Goal: Information Seeking & Learning: Learn about a topic

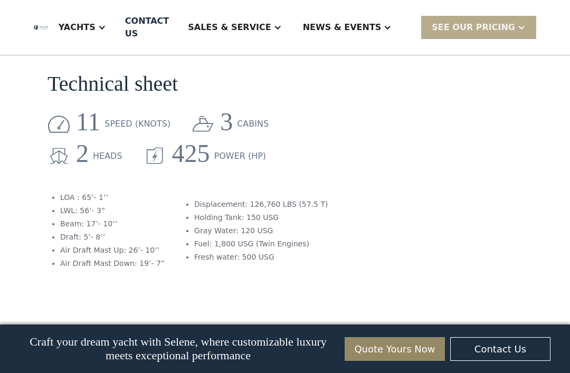
click at [96, 27] on div "Yachts" at bounding box center [77, 27] width 37 height 13
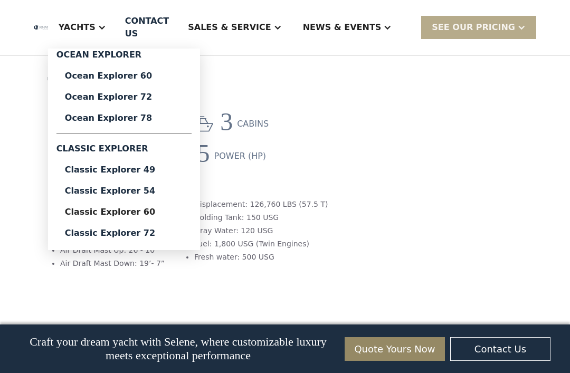
click at [156, 80] on div "Ocean Explorer 60" at bounding box center [124, 76] width 118 height 8
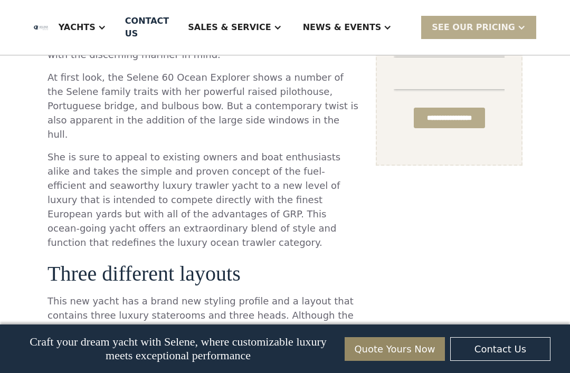
scroll to position [928, 0]
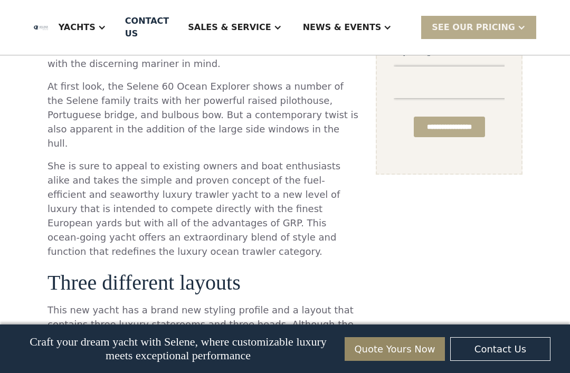
click at [96, 31] on div "Yachts" at bounding box center [77, 27] width 37 height 13
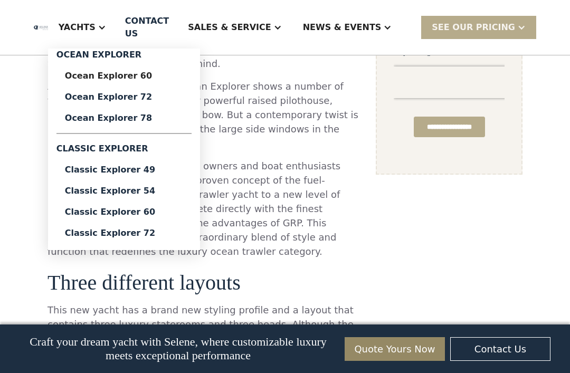
click at [162, 171] on div "Classic Explorer 49" at bounding box center [124, 170] width 118 height 8
click at [152, 173] on div "Classic Explorer 49" at bounding box center [124, 170] width 118 height 8
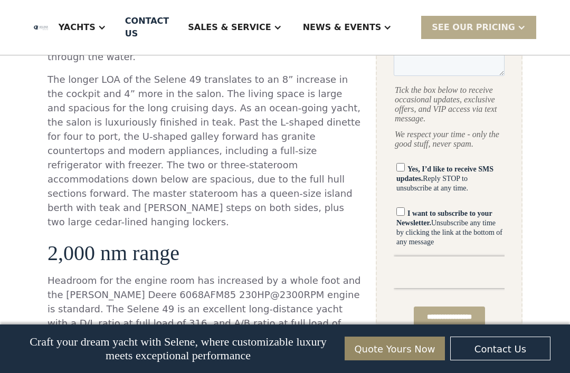
scroll to position [725, 0]
click at [96, 27] on div "Yachts" at bounding box center [77, 27] width 37 height 13
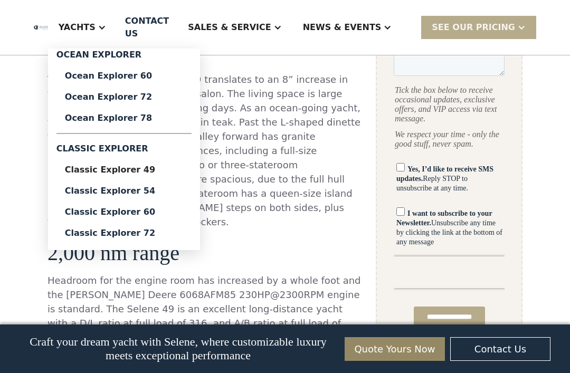
click at [160, 78] on div "Ocean Explorer 60" at bounding box center [124, 76] width 118 height 8
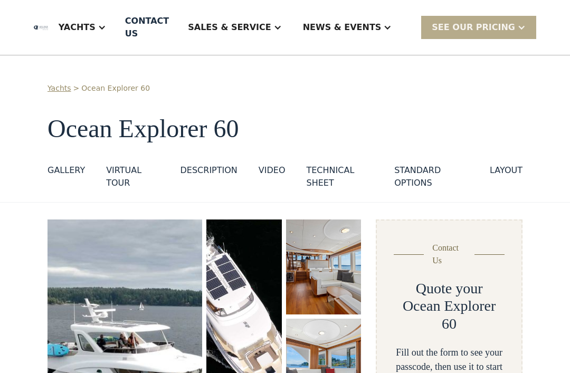
click at [96, 29] on div "Yachts" at bounding box center [77, 27] width 37 height 13
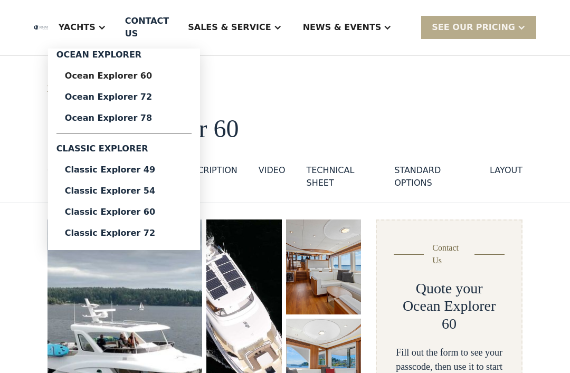
click at [159, 208] on div "Classic Explorer 60" at bounding box center [124, 212] width 118 height 8
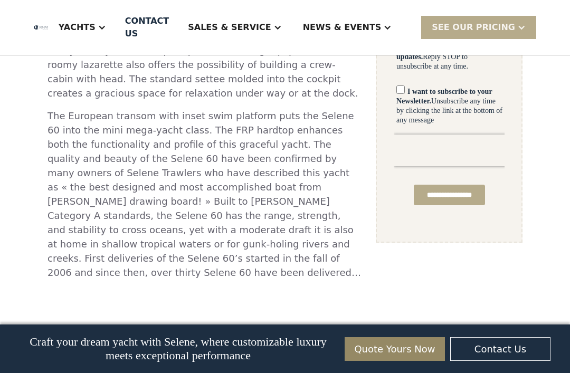
scroll to position [839, 0]
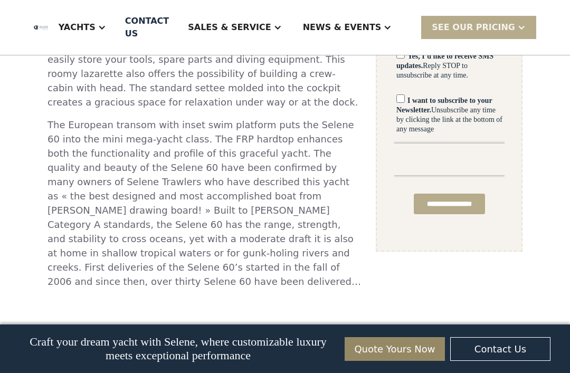
click at [116, 35] on div "Yachts" at bounding box center [82, 27] width 69 height 42
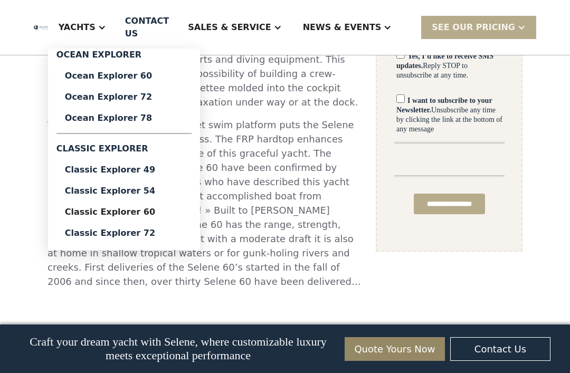
click at [166, 79] on div "Ocean Explorer 60" at bounding box center [124, 76] width 118 height 8
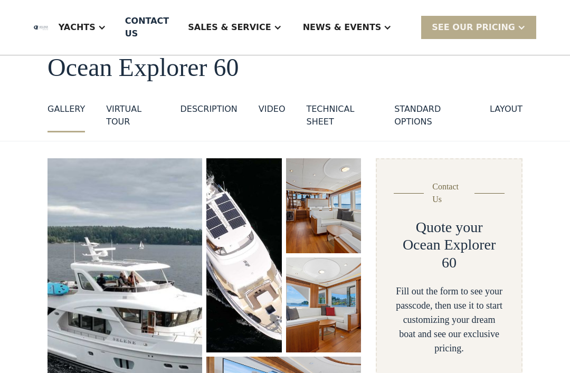
scroll to position [62, 0]
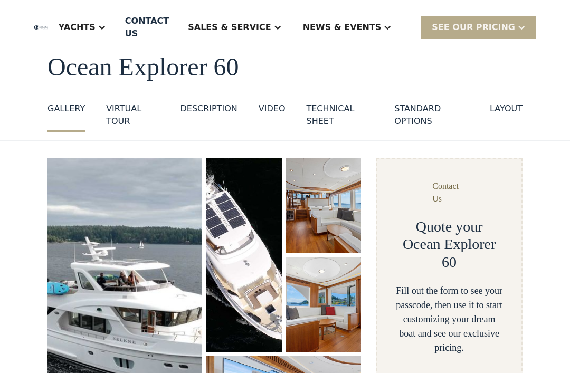
click at [513, 105] on div "layout" at bounding box center [506, 108] width 33 height 13
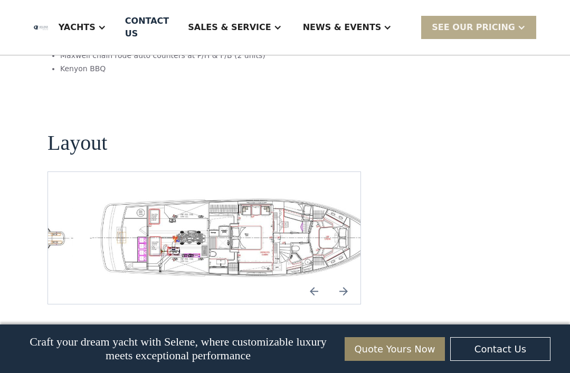
scroll to position [2317, 0]
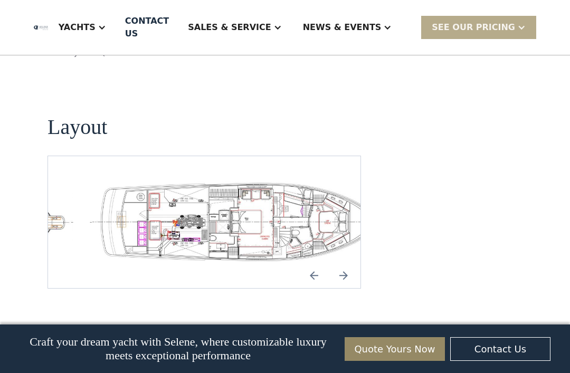
click at [282, 182] on img "open lightbox" at bounding box center [238, 222] width 296 height 81
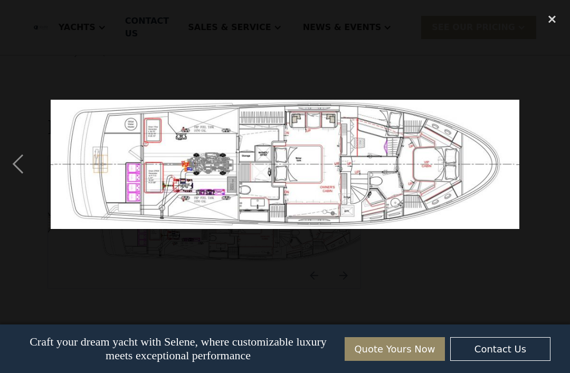
click at [18, 178] on div "previous image" at bounding box center [18, 164] width 36 height 314
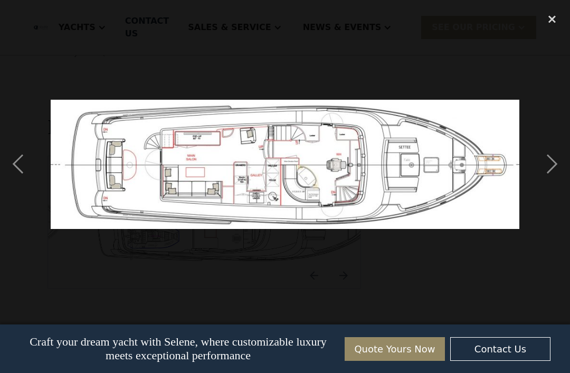
click at [10, 175] on div "previous image" at bounding box center [18, 164] width 36 height 314
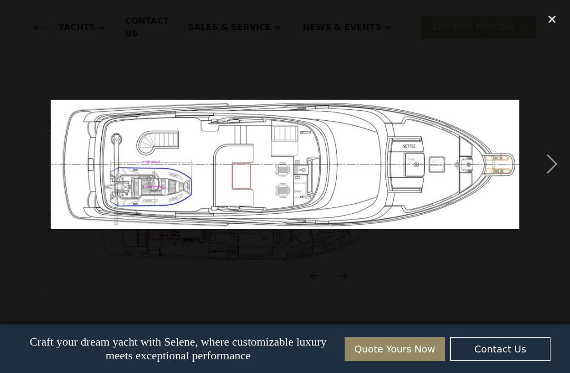
click at [551, 22] on div "close lightbox" at bounding box center [552, 18] width 36 height 23
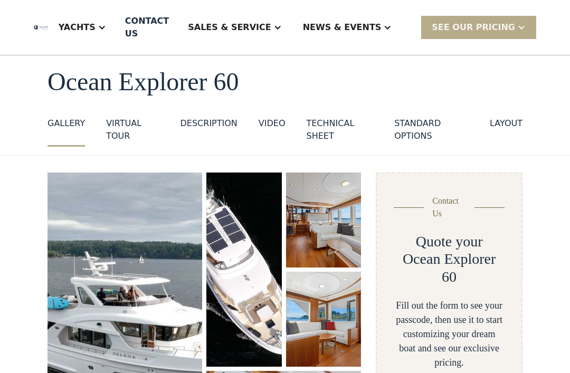
scroll to position [0, 0]
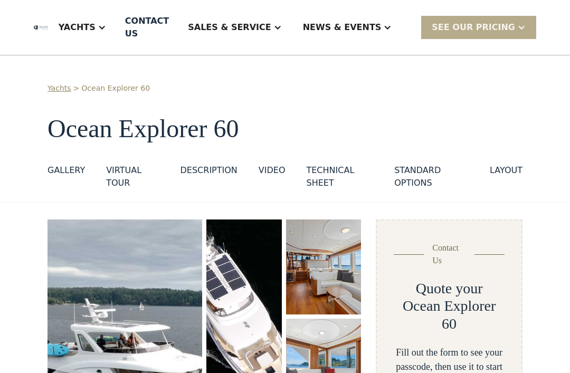
click at [325, 164] on div "Technical sheet" at bounding box center [339, 176] width 67 height 25
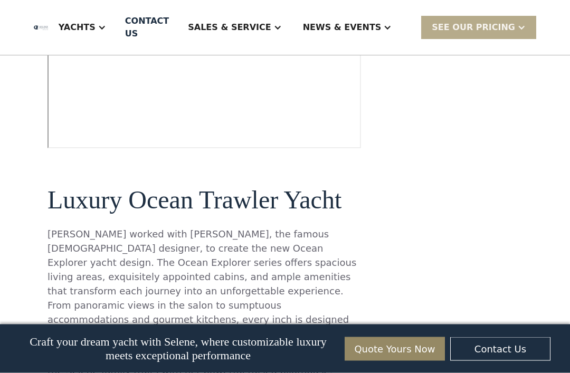
scroll to position [647, 0]
